Goal: Find specific page/section: Find specific page/section

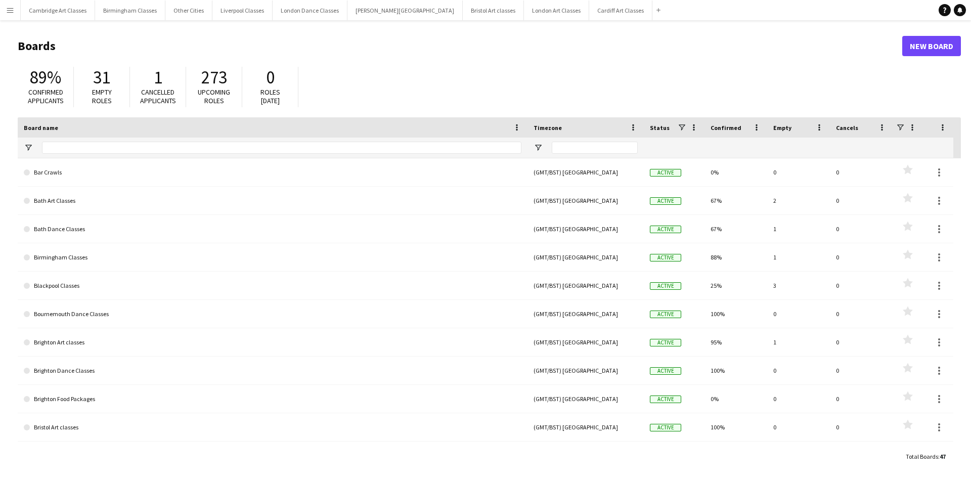
click at [9, 14] on button "Menu" at bounding box center [10, 10] width 20 height 20
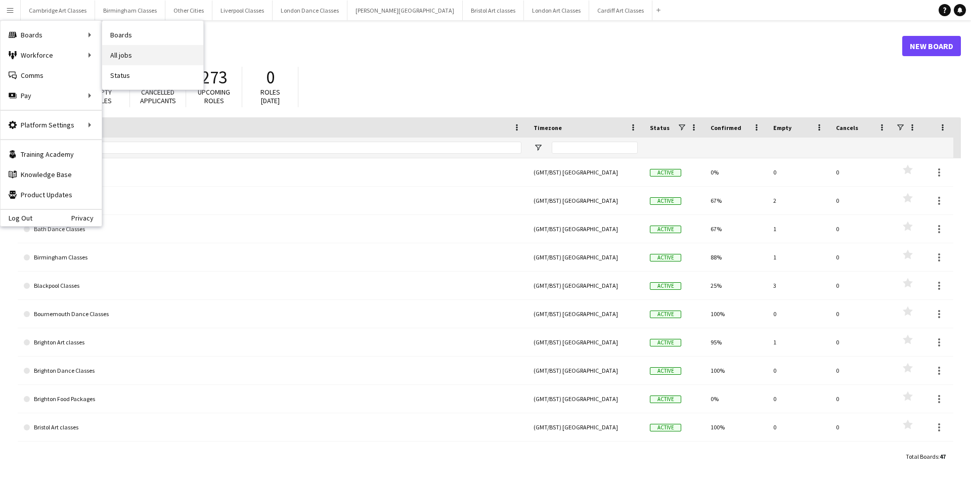
click at [144, 52] on link "All jobs" at bounding box center [152, 55] width 101 height 20
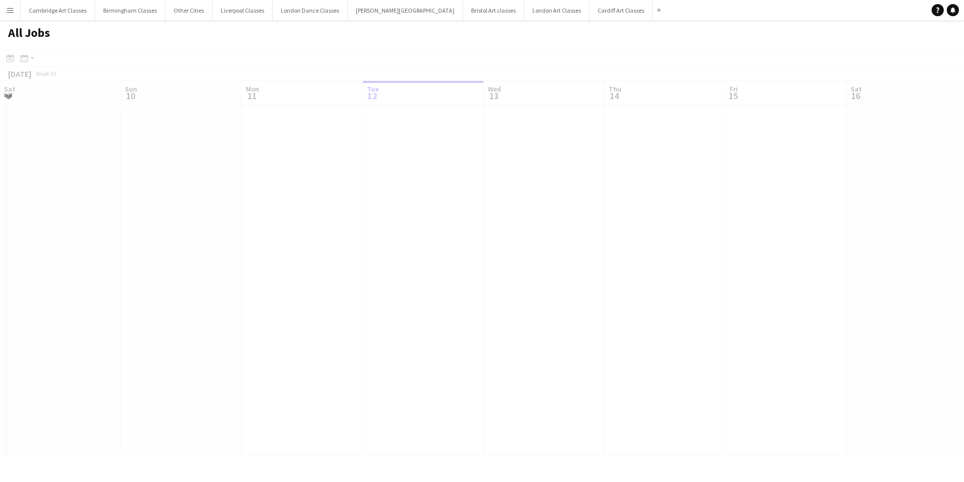
scroll to position [0, 242]
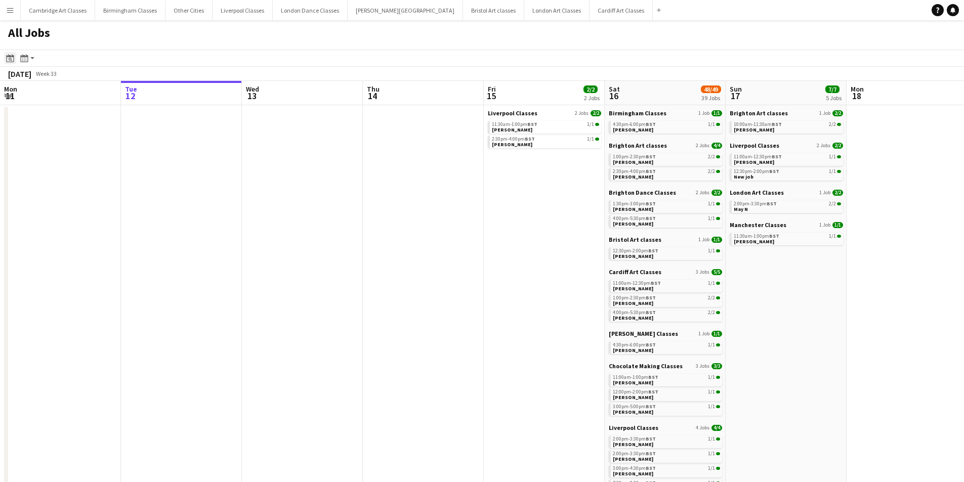
click at [9, 57] on icon at bounding box center [10, 58] width 8 height 8
click at [77, 92] on span "Previous month" at bounding box center [72, 93] width 20 height 20
click at [82, 171] on span "24" at bounding box center [79, 174] width 12 height 12
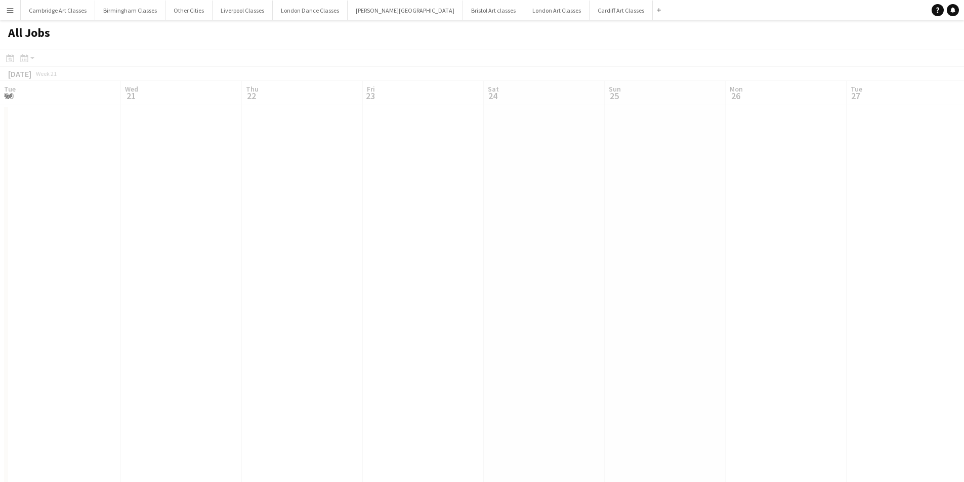
scroll to position [0, 348]
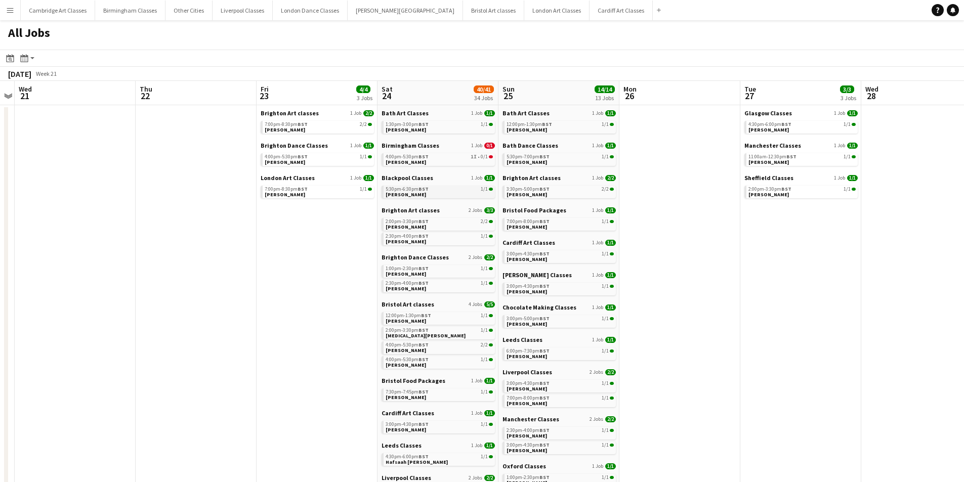
click at [444, 194] on link "5:30pm-6:30pm BST 1/1 Adam Hague" at bounding box center [438, 192] width 107 height 12
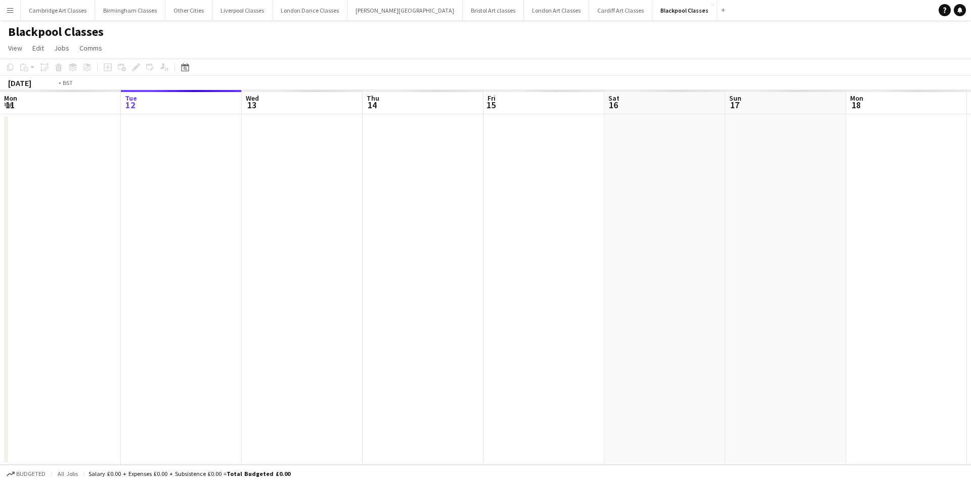
scroll to position [0, 348]
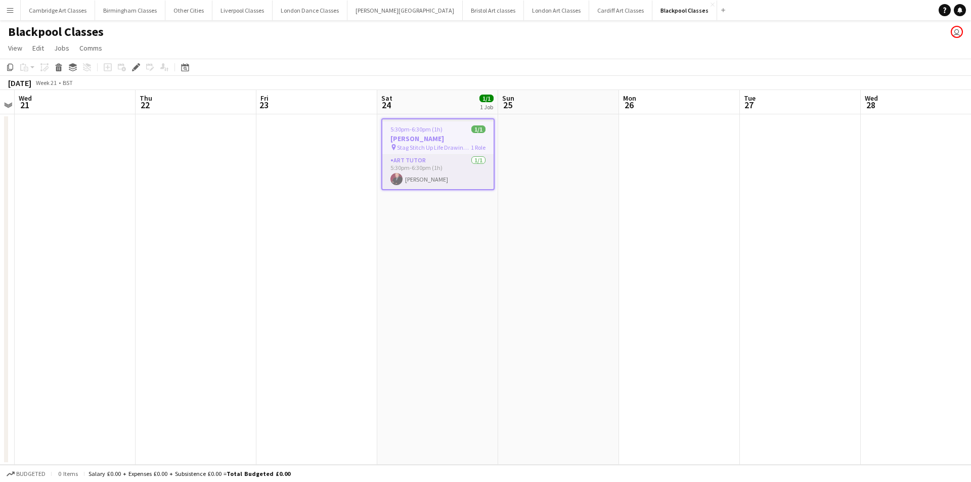
click at [445, 179] on app-card-role "Art Tutor [DATE] 5:30pm-6:30pm (1h) [PERSON_NAME]" at bounding box center [437, 172] width 111 height 34
